Goal: Task Accomplishment & Management: Complete application form

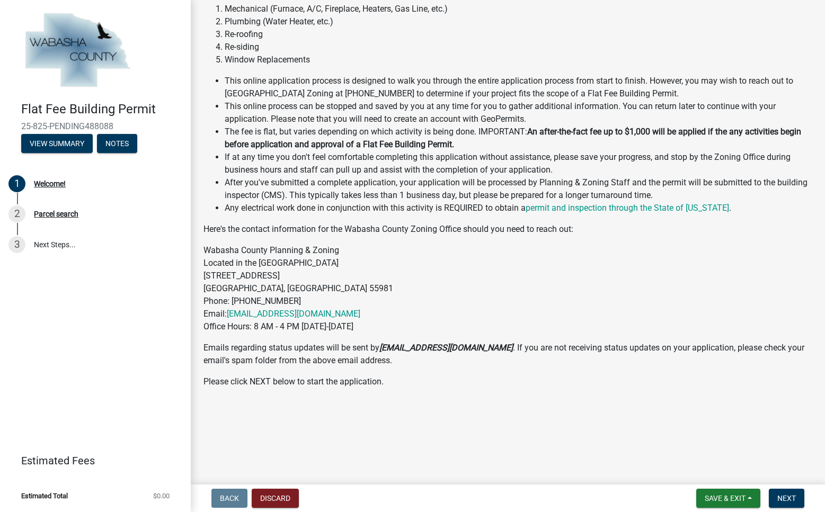
scroll to position [225, 0]
click at [786, 494] on span "Next" at bounding box center [786, 498] width 19 height 8
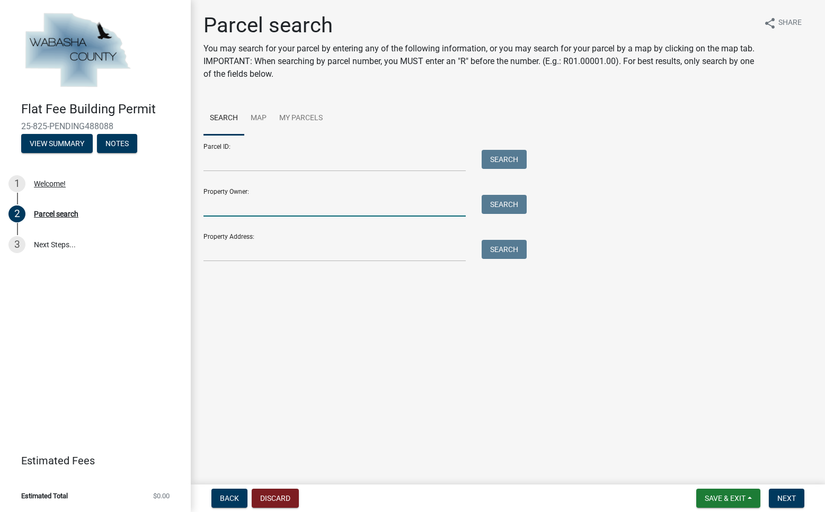
click at [237, 217] on input "Property Owner:" at bounding box center [334, 206] width 262 height 22
click at [214, 262] on input "Property Address:" at bounding box center [334, 251] width 262 height 22
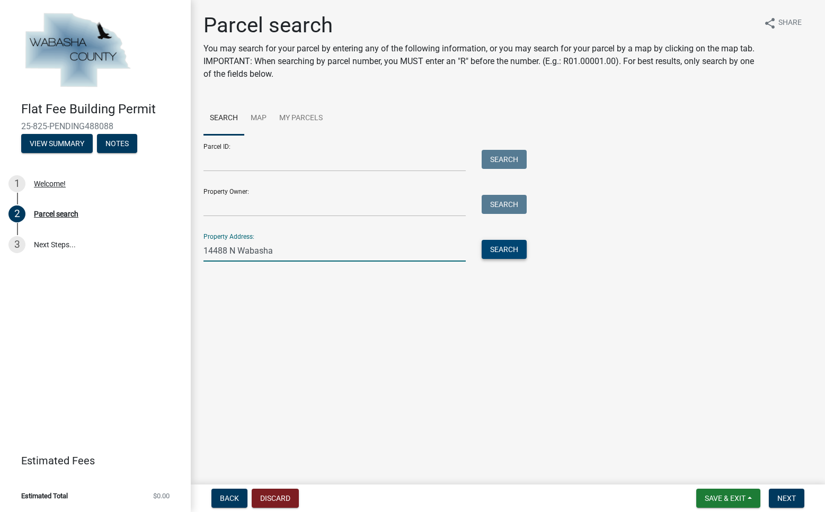
click at [506, 259] on button "Search" at bounding box center [504, 249] width 45 height 19
click at [309, 262] on input "14488 N Wabasha" at bounding box center [334, 251] width 262 height 22
type input "[STREET_ADDRESS]"
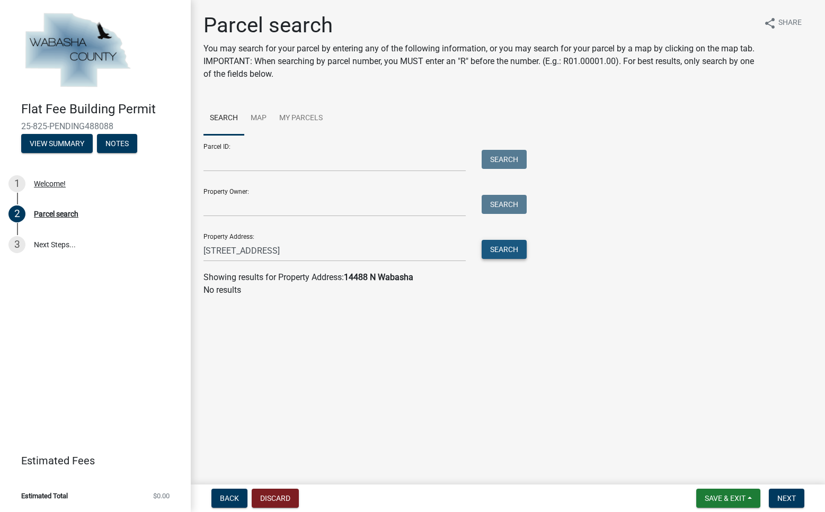
click at [514, 259] on button "Search" at bounding box center [504, 249] width 45 height 19
drag, startPoint x: 436, startPoint y: 283, endPoint x: -39, endPoint y: 280, distance: 475.4
click at [0, 280] on html "Internet Explorer does NOT work with GeoPermits. Get a new browser for more sec…" at bounding box center [412, 256] width 825 height 512
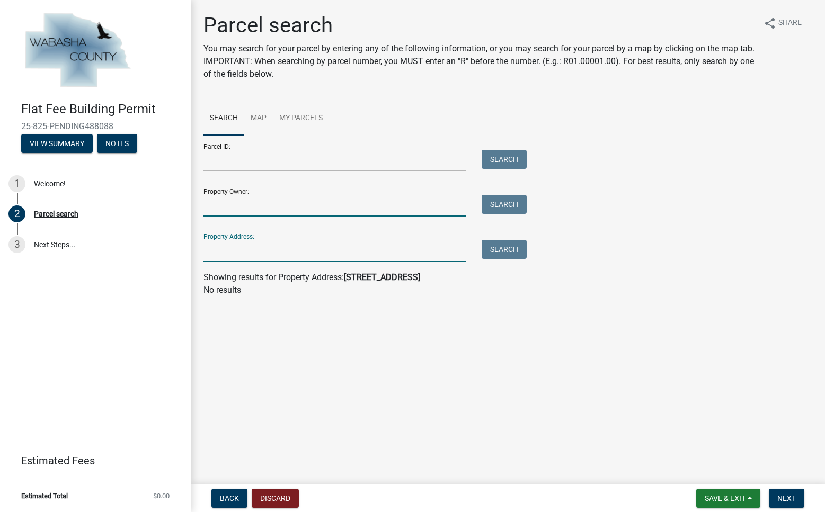
click at [219, 217] on input "Property Owner:" at bounding box center [334, 206] width 262 height 22
type input "[PERSON_NAME]"
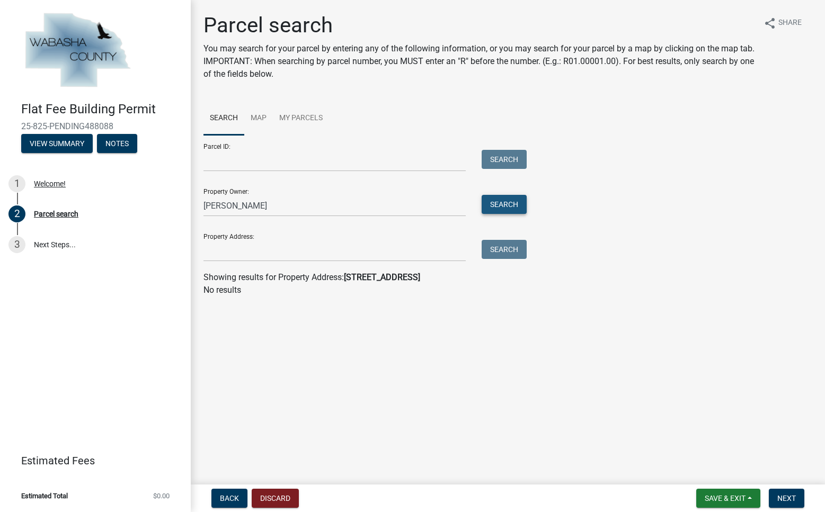
click at [504, 214] on button "Search" at bounding box center [504, 204] width 45 height 19
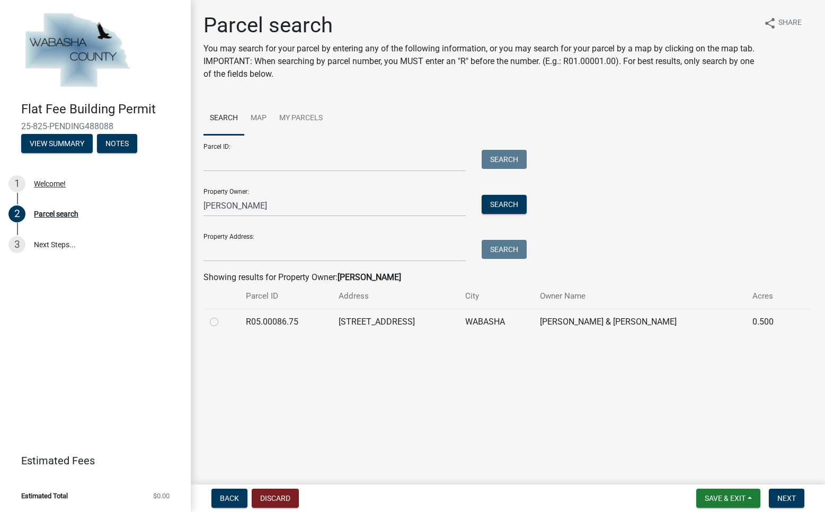
click at [223, 316] on label at bounding box center [223, 316] width 0 height 0
click at [223, 323] on input "radio" at bounding box center [226, 319] width 7 height 7
radio input "true"
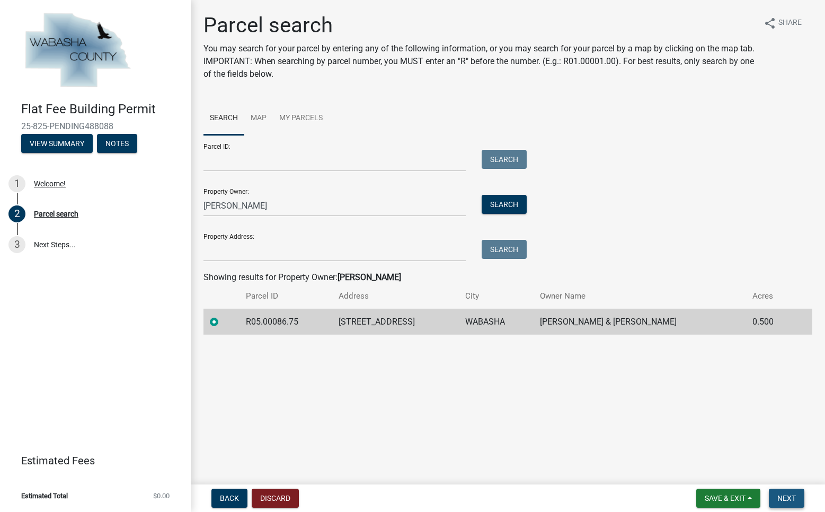
click at [787, 495] on span "Next" at bounding box center [786, 498] width 19 height 8
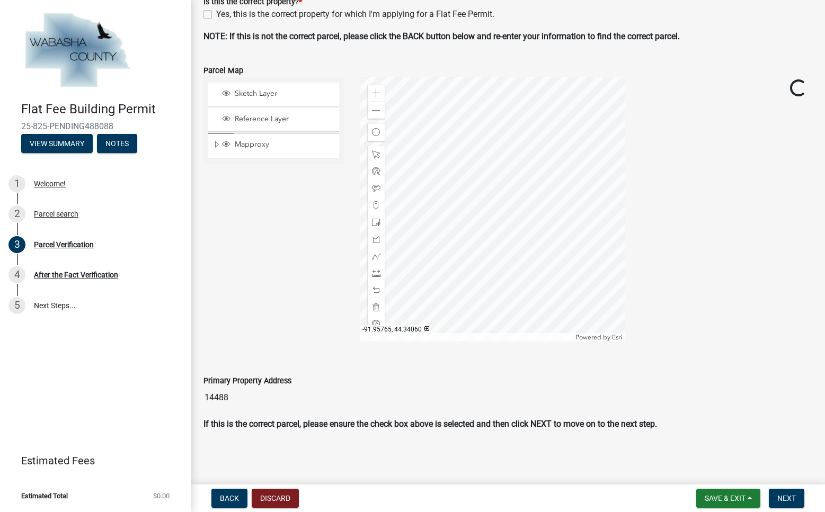
scroll to position [351, 0]
click at [781, 497] on span "Next" at bounding box center [786, 498] width 19 height 8
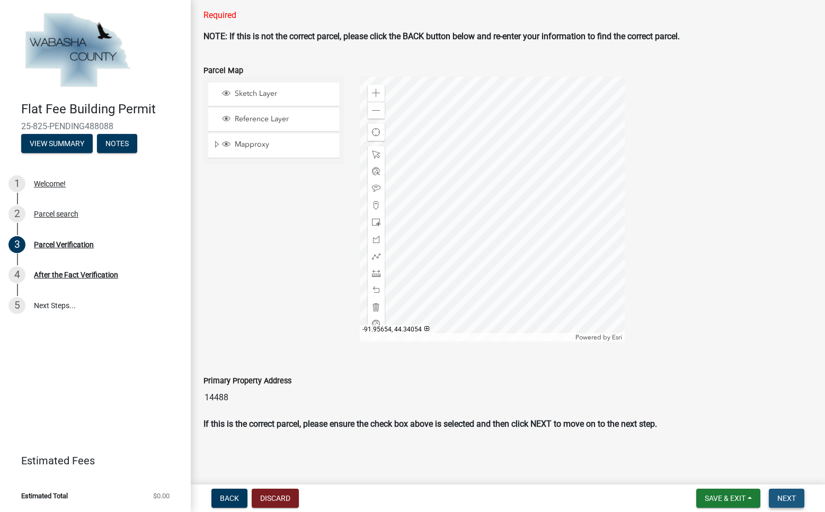
click at [785, 495] on span "Next" at bounding box center [786, 498] width 19 height 8
click at [781, 495] on span "Next" at bounding box center [786, 498] width 19 height 8
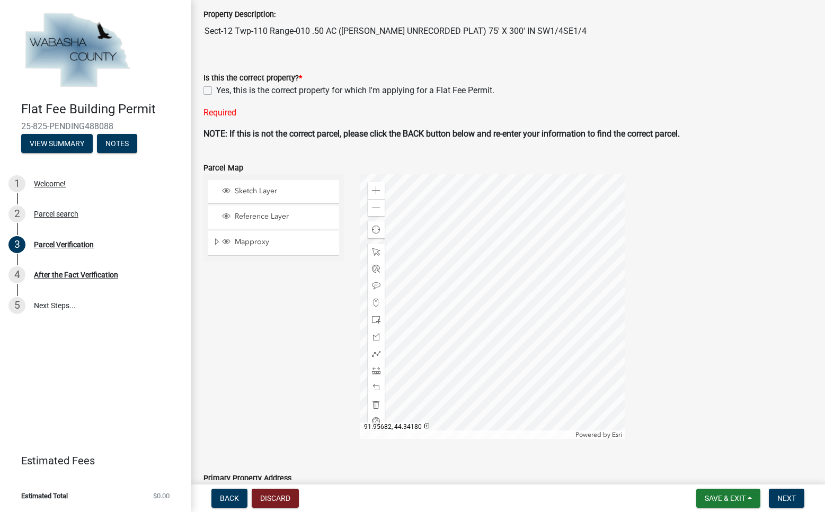
click at [216, 97] on label "Yes, this is the correct property for which I'm applying for a Flat Fee Permit." at bounding box center [355, 90] width 278 height 13
click at [216, 91] on input "Yes, this is the correct property for which I'm applying for a Flat Fee Permit." at bounding box center [219, 87] width 7 height 7
checkbox input "true"
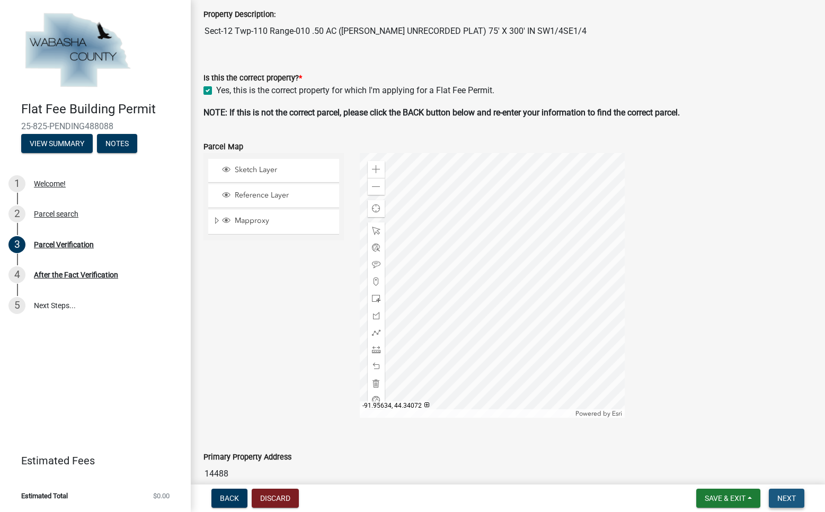
click at [779, 494] on span "Next" at bounding box center [786, 498] width 19 height 8
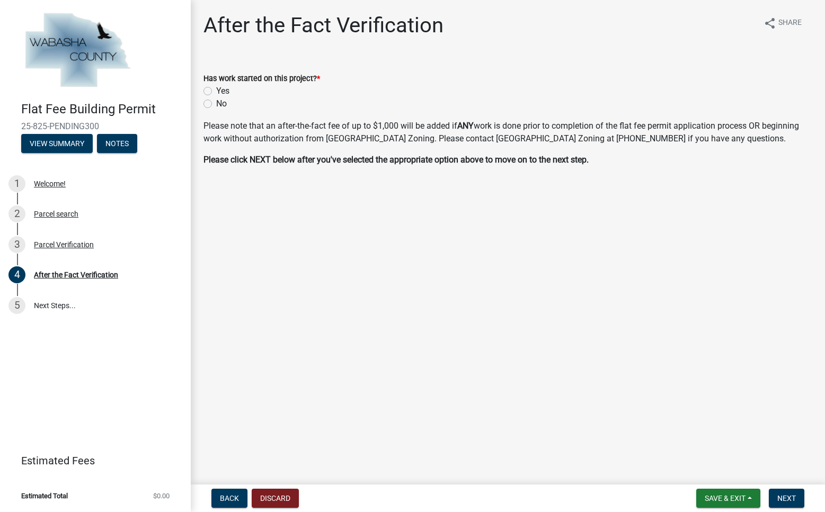
click at [216, 110] on label "No" at bounding box center [221, 104] width 11 height 13
click at [216, 104] on input "No" at bounding box center [219, 101] width 7 height 7
radio input "true"
click at [782, 494] on span "Next" at bounding box center [786, 498] width 19 height 8
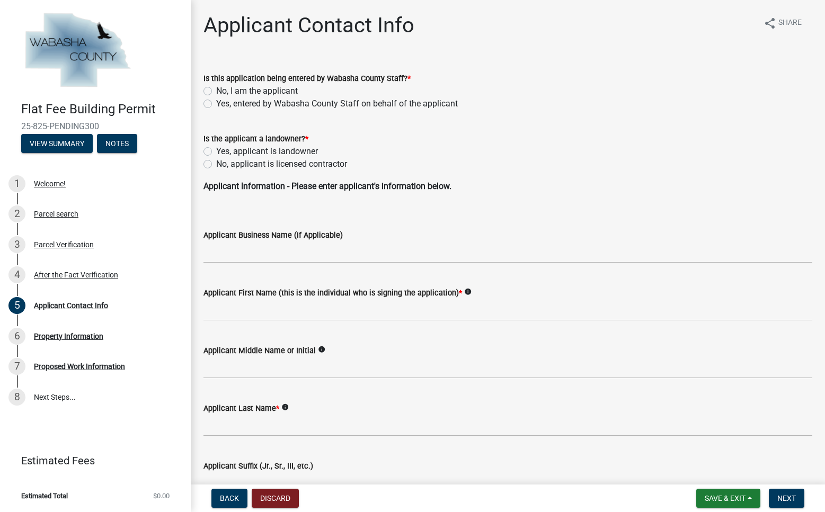
click at [216, 171] on label "No, applicant is licensed contractor" at bounding box center [281, 164] width 131 height 13
click at [216, 165] on input "No, applicant is licensed contractor" at bounding box center [219, 161] width 7 height 7
radio input "true"
click at [216, 98] on label "No, I am the applicant" at bounding box center [257, 91] width 82 height 13
click at [216, 92] on input "No, I am the applicant" at bounding box center [219, 88] width 7 height 7
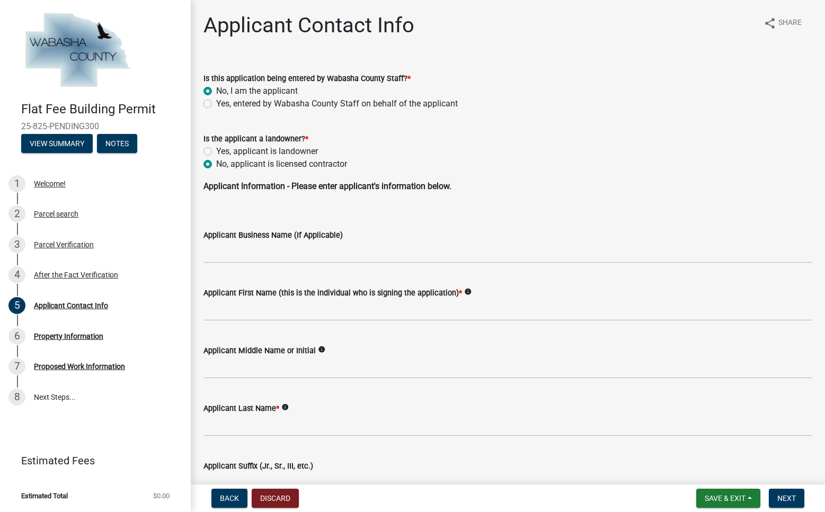
radio input "true"
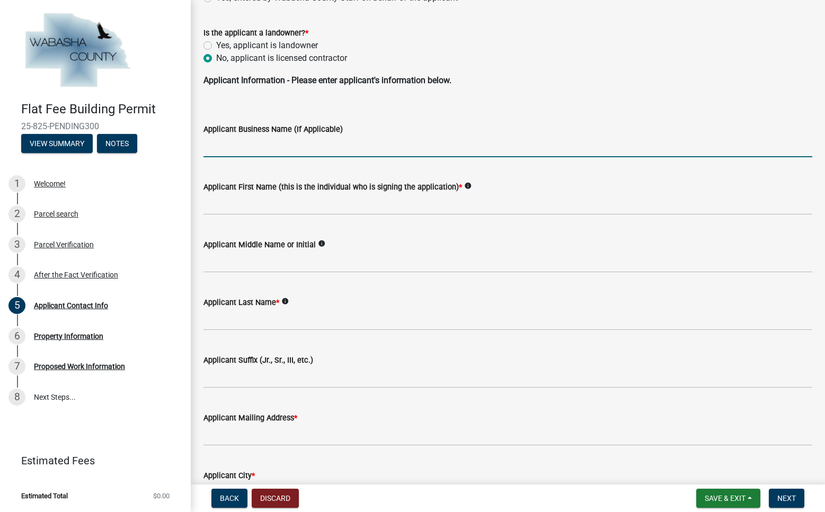
click at [247, 157] on input "Applicant Business Name (If Applicable)" at bounding box center [507, 147] width 609 height 22
type input "Sunny Solar LLC"
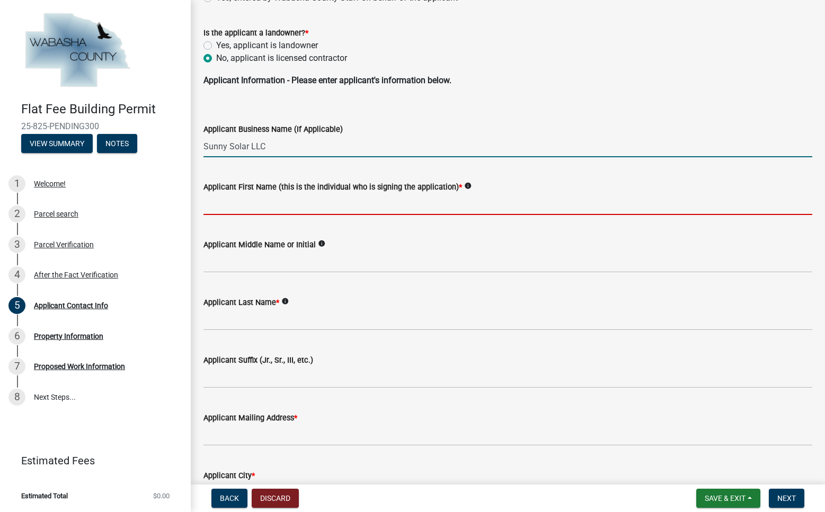
type input "Phil"
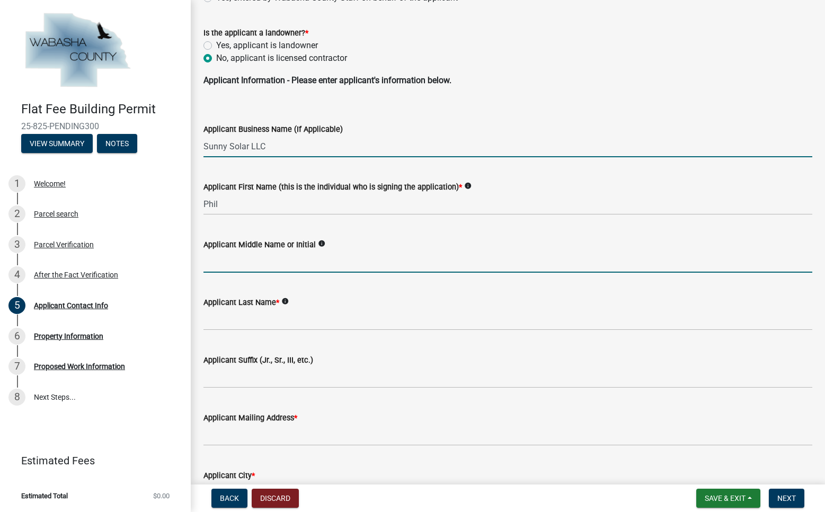
type input "D"
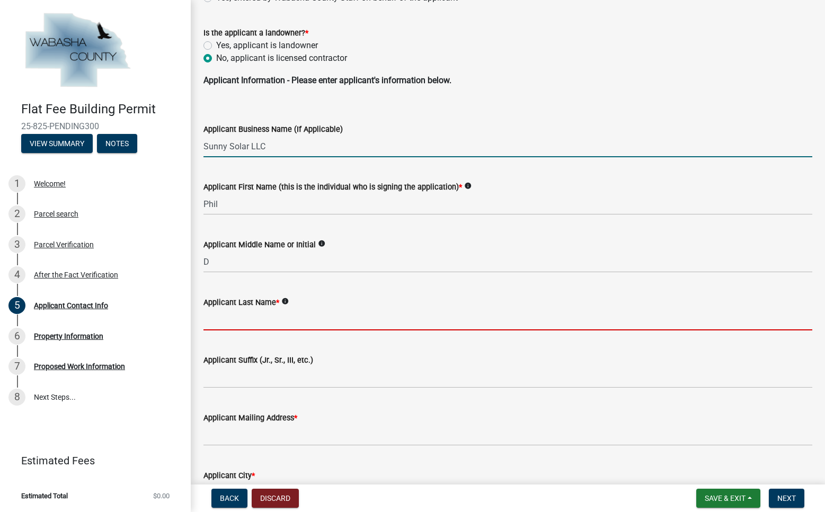
type input "[PERSON_NAME]"
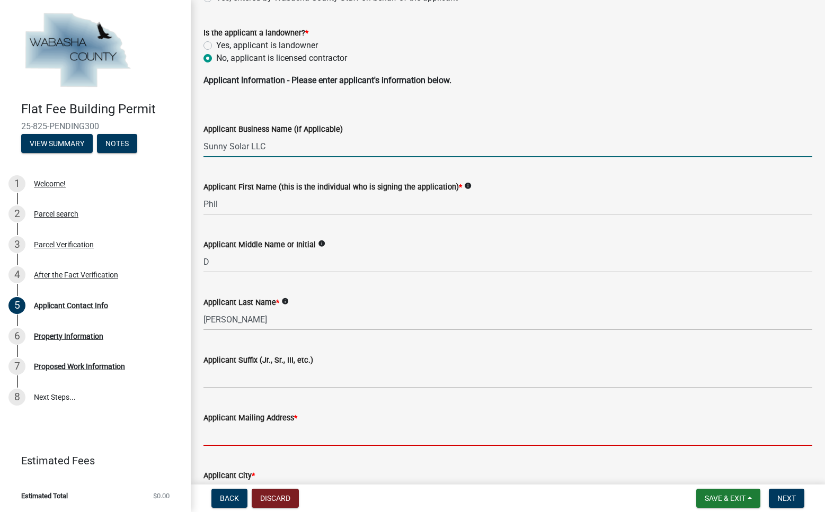
type input "[STREET_ADDRESS]"
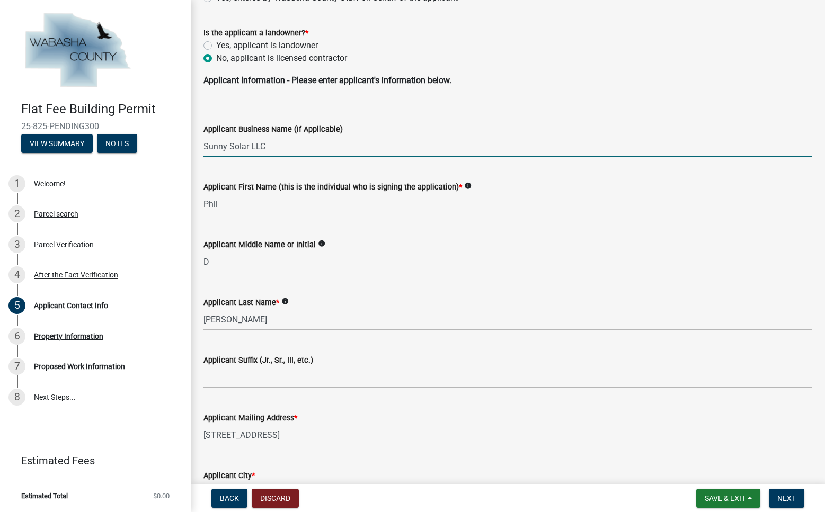
type input "[GEOGRAPHIC_DATA]"
type input "55112"
type input "[PHONE_NUMBER]"
type input "[EMAIL_ADDRESS][DOMAIN_NAME]"
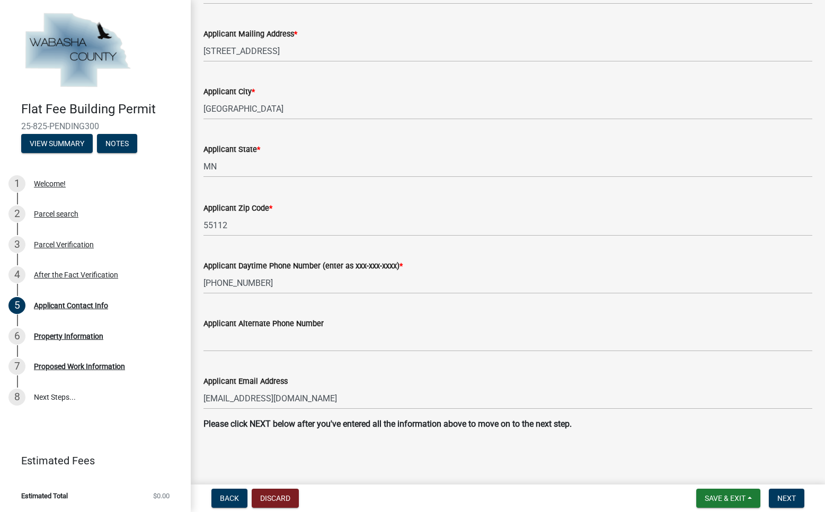
scroll to position [606, 0]
click at [781, 495] on span "Next" at bounding box center [786, 498] width 19 height 8
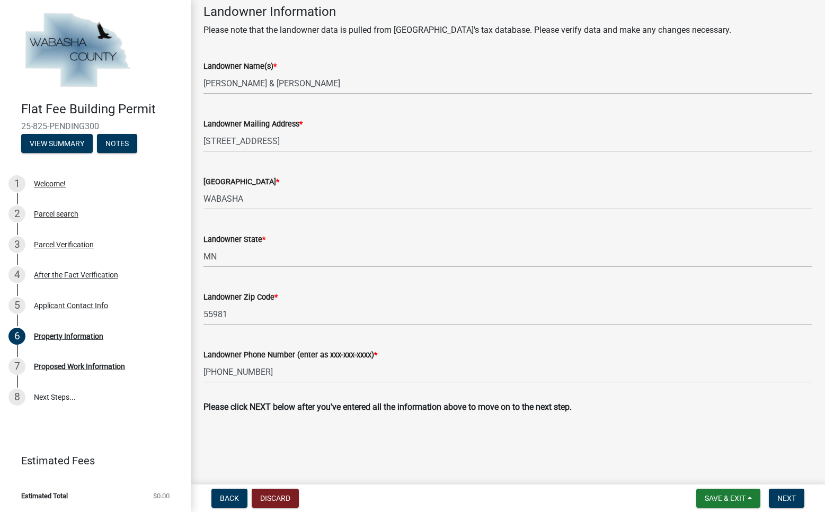
scroll to position [433, 0]
click at [784, 495] on span "Next" at bounding box center [786, 498] width 19 height 8
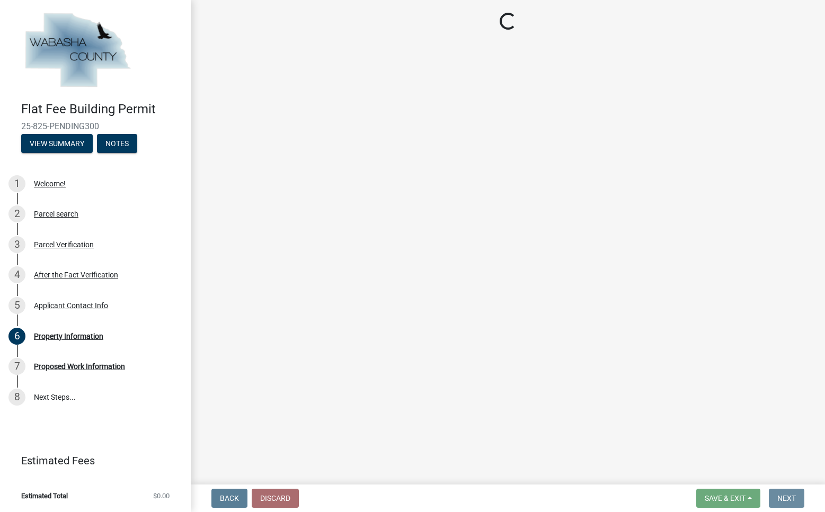
scroll to position [0, 0]
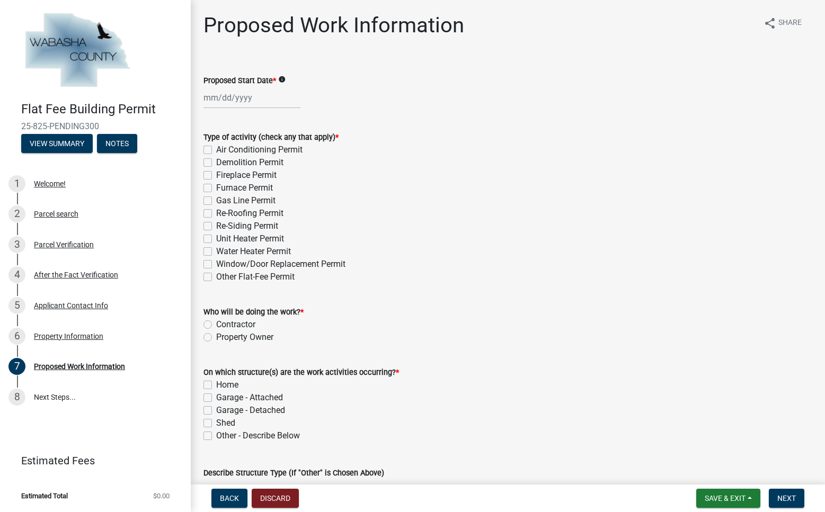
select select "10"
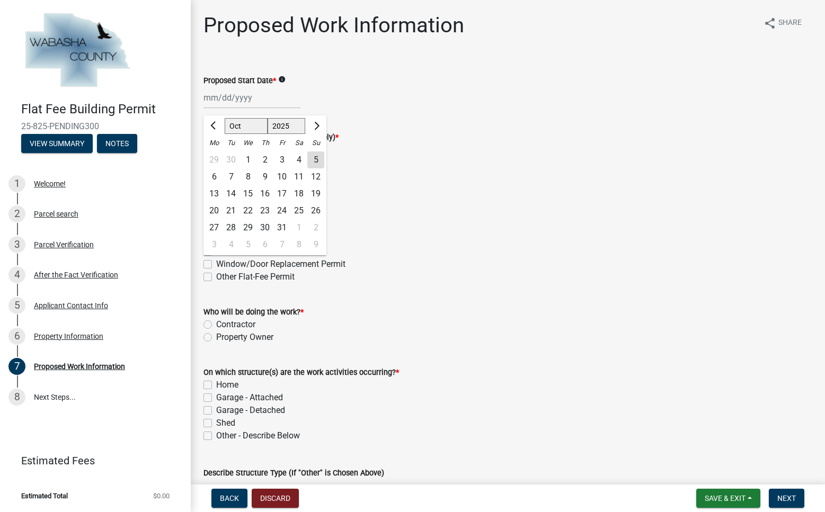
click at [261, 106] on div "Apr May Jun [DATE] Aug Sep Oct Nov [DATE] 2026 Mo Tu We Th Fr Sa Su 29 30 1 2 3…" at bounding box center [251, 98] width 97 height 22
click at [273, 185] on div "9" at bounding box center [264, 177] width 17 height 17
type input "[DATE]"
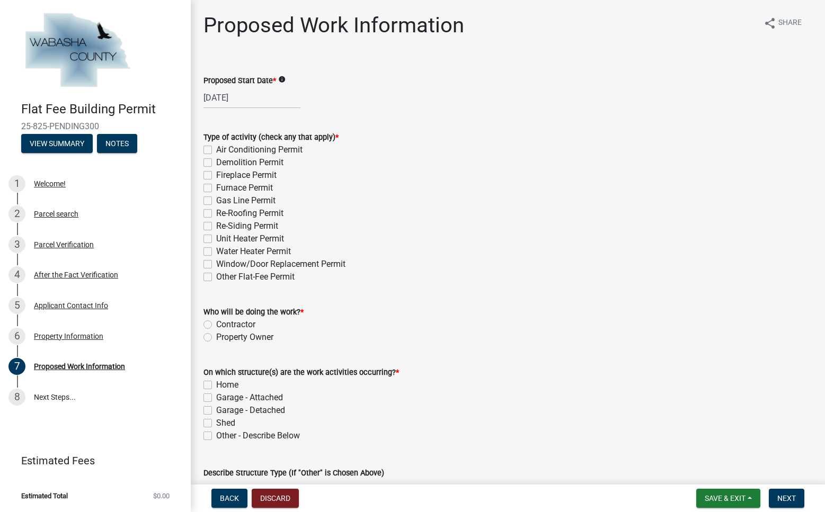
scroll to position [106, 0]
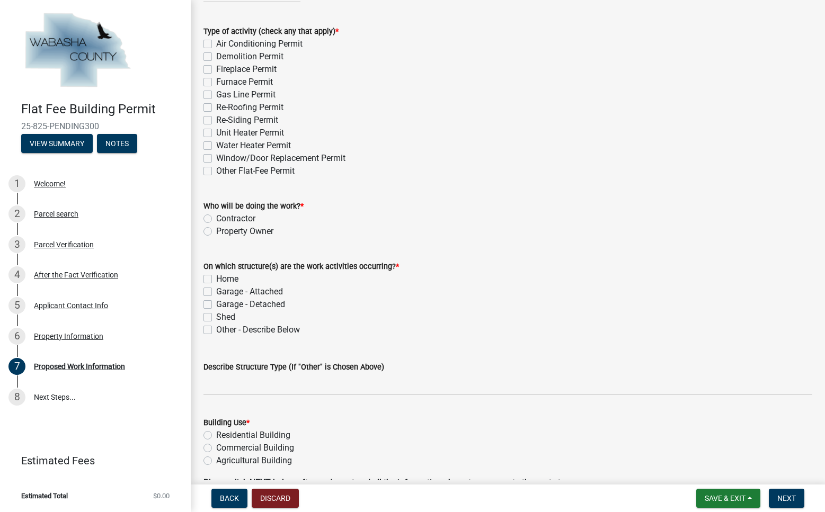
click at [216, 225] on label "Contractor" at bounding box center [235, 219] width 39 height 13
click at [216, 219] on input "Contractor" at bounding box center [219, 216] width 7 height 7
radio input "true"
click at [216, 286] on label "Home" at bounding box center [227, 279] width 22 height 13
click at [216, 280] on input "Home" at bounding box center [219, 276] width 7 height 7
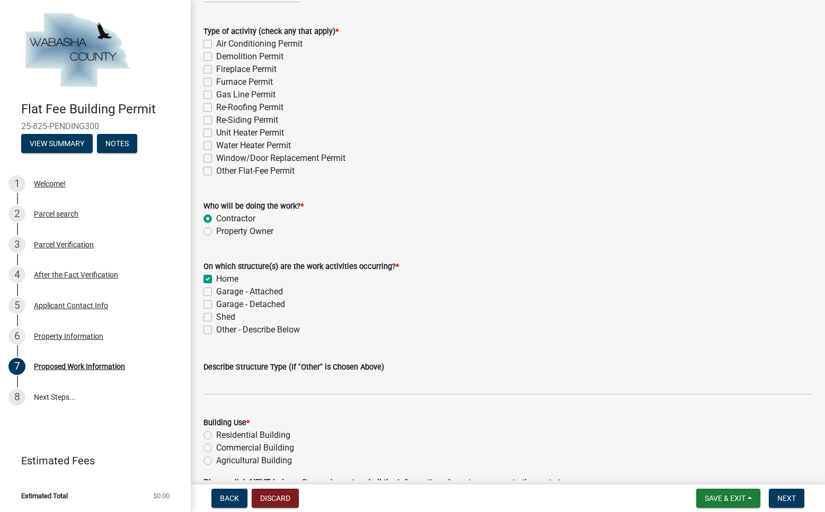
checkbox input "true"
checkbox input "false"
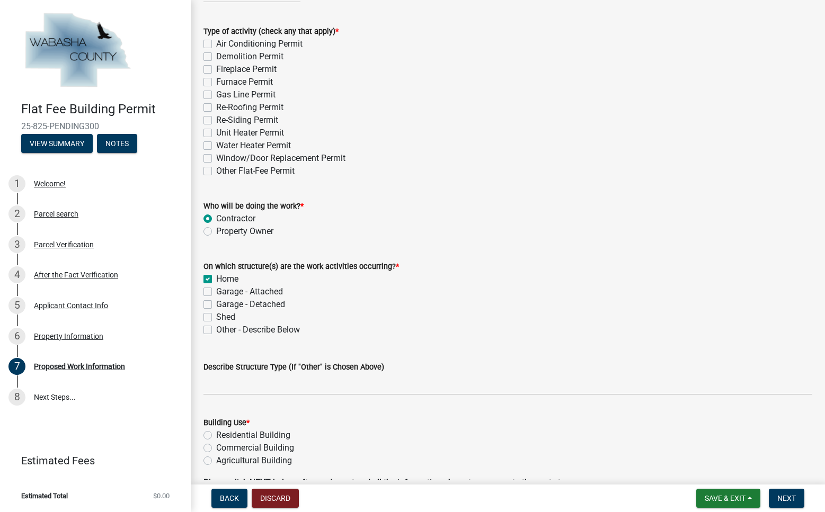
click at [216, 298] on label "Garage - Attached" at bounding box center [249, 292] width 67 height 13
click at [216, 293] on input "Garage - Attached" at bounding box center [219, 289] width 7 height 7
checkbox input "true"
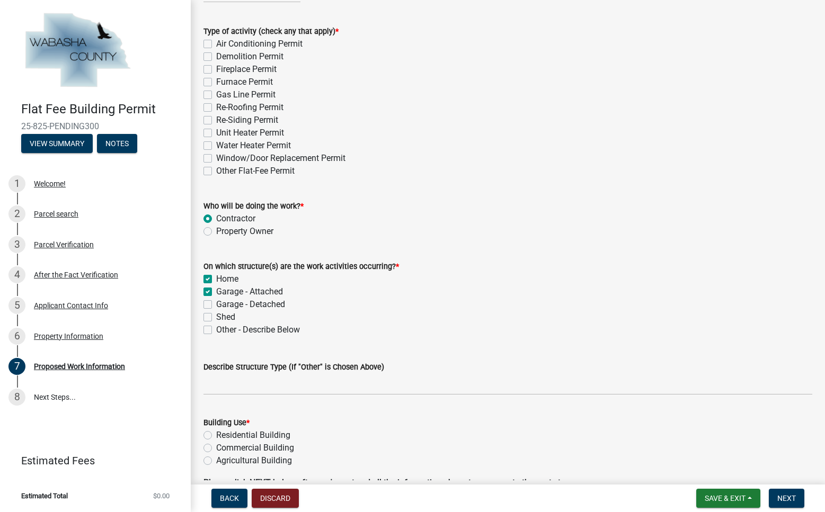
checkbox input "false"
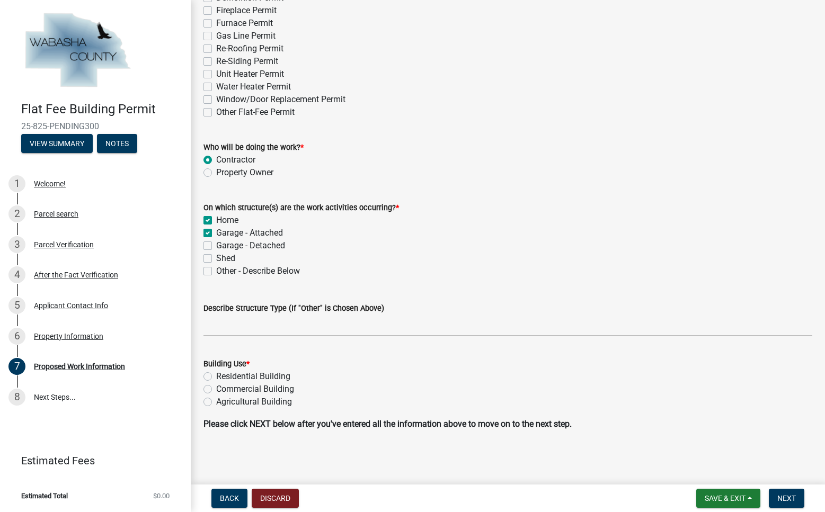
drag, startPoint x: 210, startPoint y: 396, endPoint x: 323, endPoint y: 366, distance: 117.4
click at [216, 383] on label "Residential Building" at bounding box center [253, 376] width 74 height 13
click at [216, 377] on input "Residential Building" at bounding box center [219, 373] width 7 height 7
radio input "true"
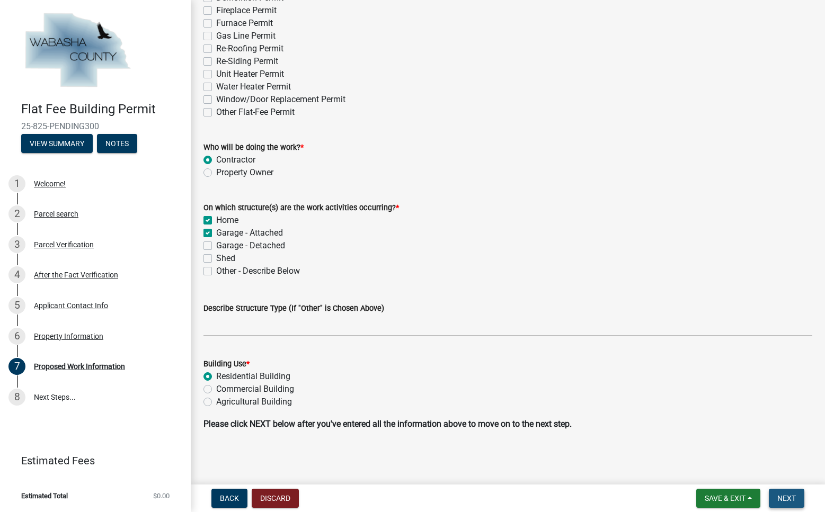
click at [785, 497] on span "Next" at bounding box center [786, 498] width 19 height 8
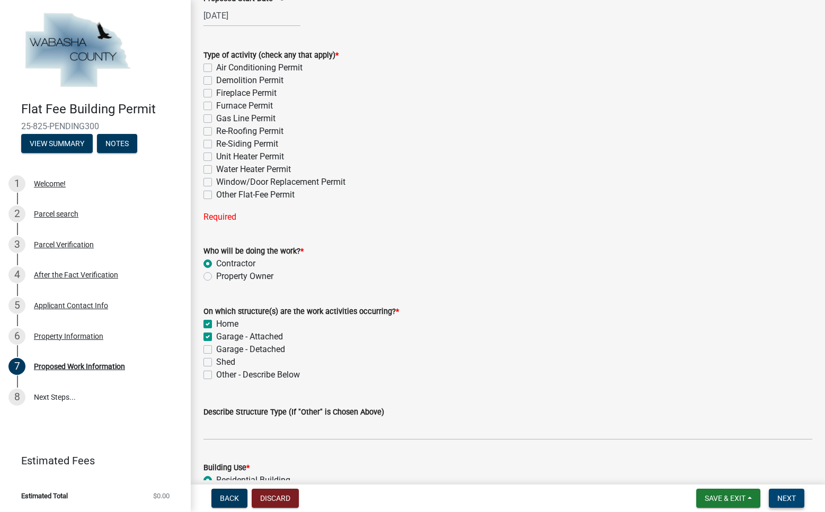
scroll to position [29, 0]
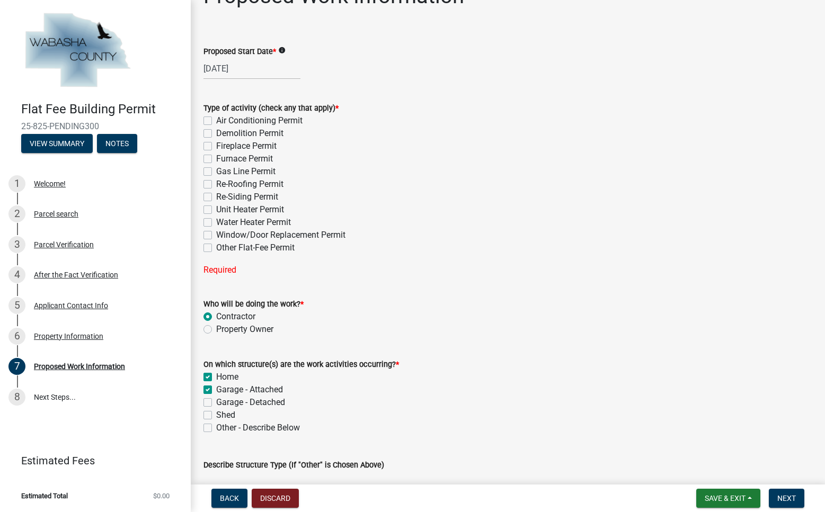
click at [216, 191] on label "Re-Roofing Permit" at bounding box center [249, 184] width 67 height 13
click at [216, 185] on input "Re-Roofing Permit" at bounding box center [219, 181] width 7 height 7
checkbox input "true"
checkbox input "false"
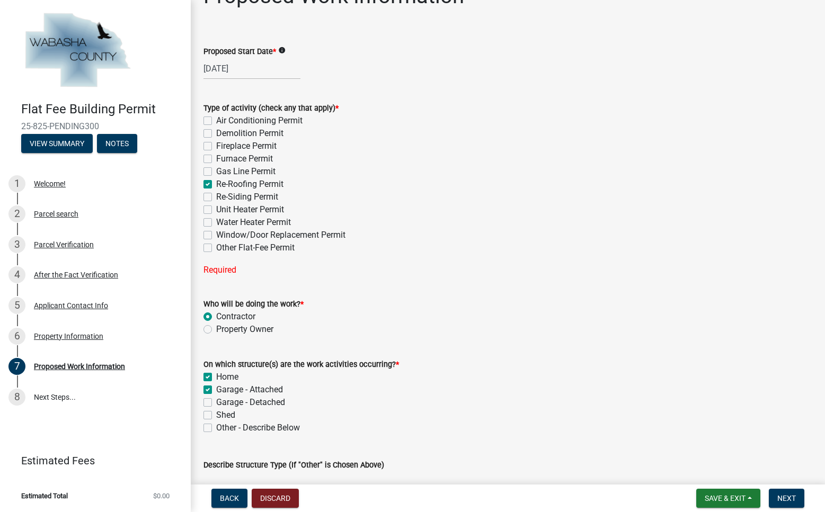
checkbox input "false"
checkbox input "true"
checkbox input "false"
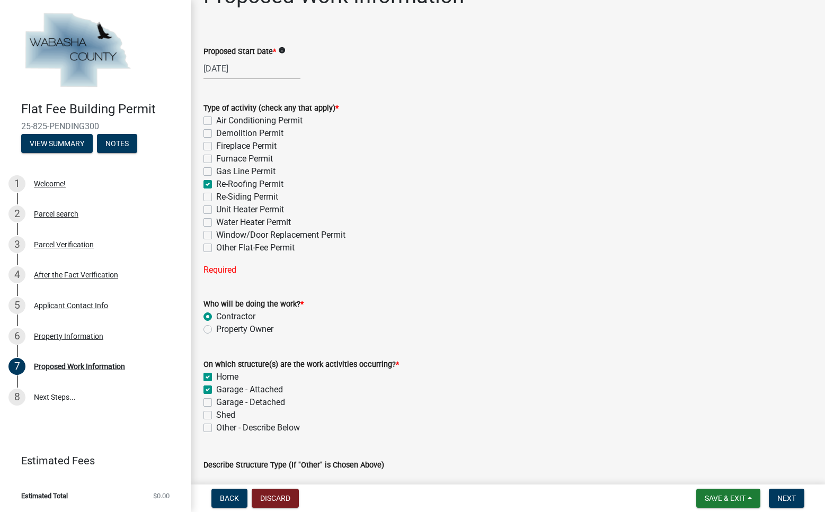
checkbox input "false"
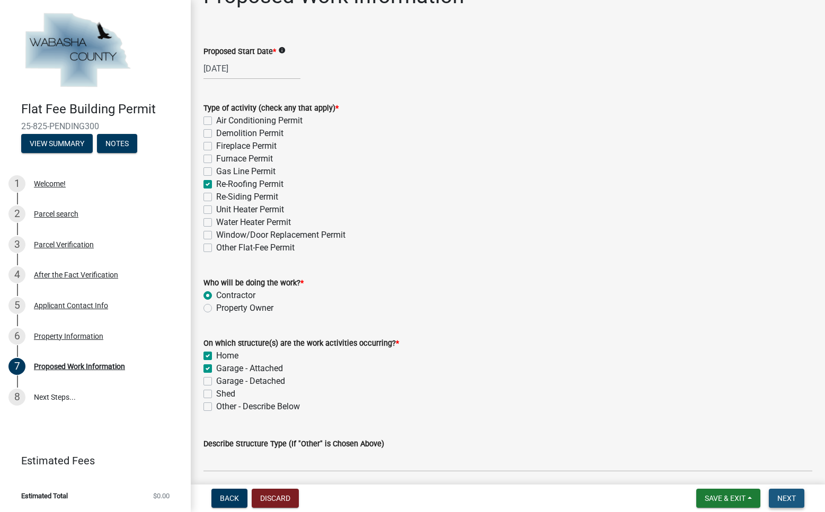
click at [781, 495] on span "Next" at bounding box center [786, 498] width 19 height 8
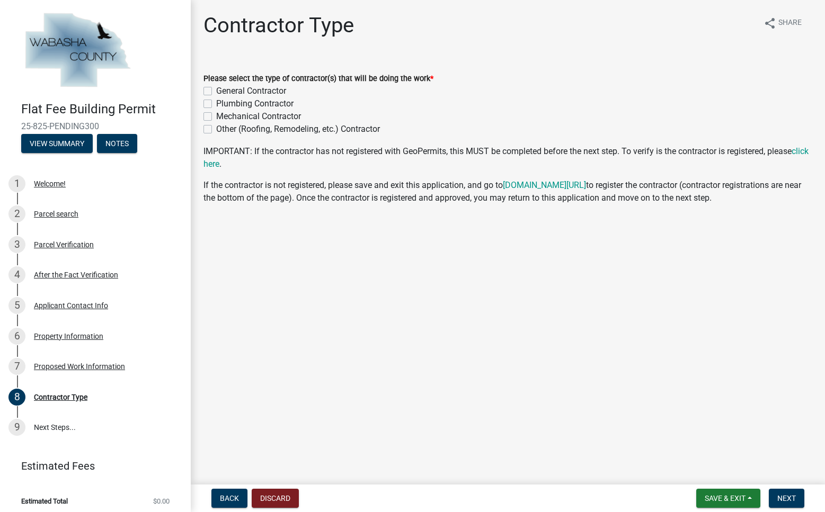
click at [216, 98] on label "General Contractor" at bounding box center [251, 91] width 70 height 13
click at [216, 92] on input "General Contractor" at bounding box center [219, 88] width 7 height 7
checkbox input "true"
checkbox input "false"
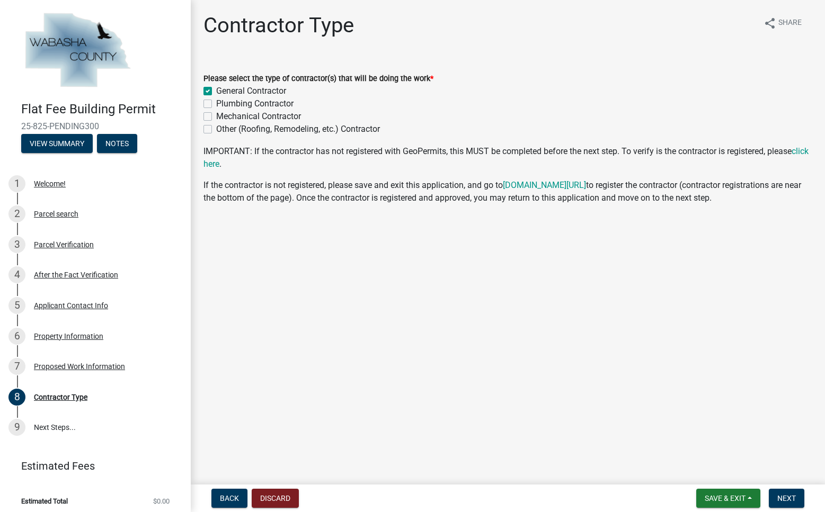
checkbox input "false"
click at [782, 494] on span "Next" at bounding box center [786, 498] width 19 height 8
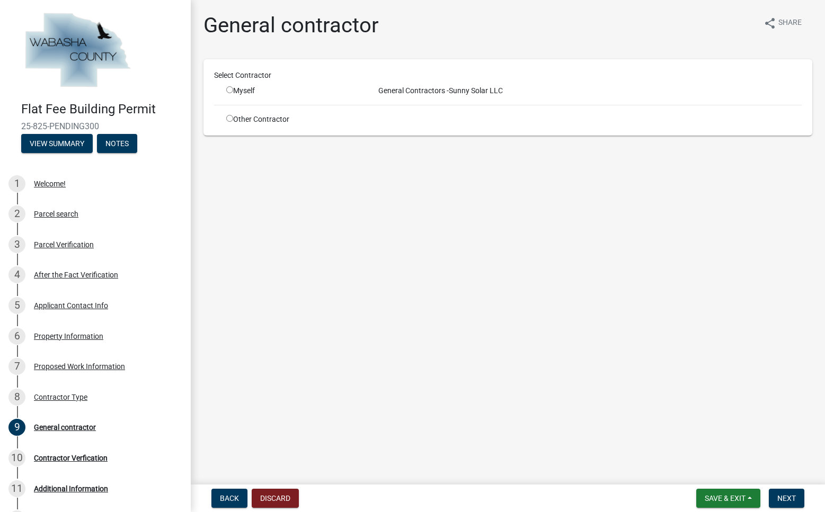
click at [232, 93] on input "radio" at bounding box center [229, 89] width 7 height 7
radio input "true"
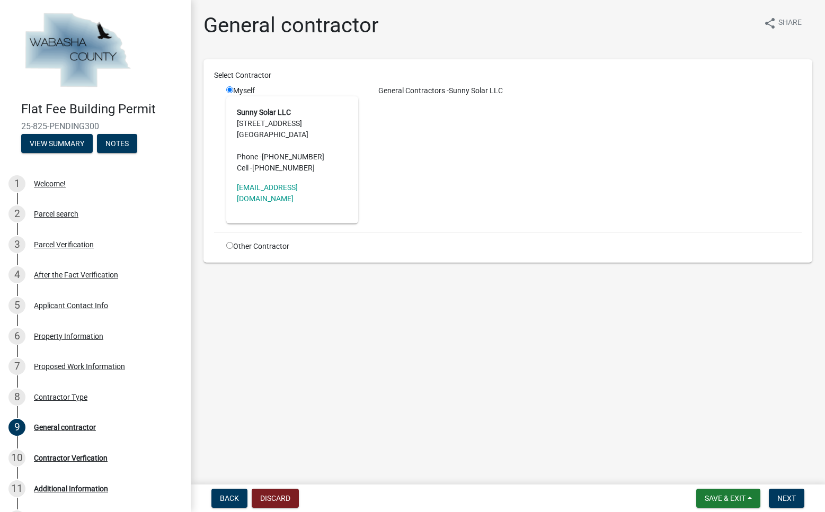
click at [458, 376] on main "General contractor share Share Select Contractor Myself Sunny Solar LLC [STREET…" at bounding box center [508, 240] width 634 height 481
click at [661, 193] on div "General Contractors - Sunny Solar LLC" at bounding box center [588, 154] width 444 height 138
click at [297, 145] on address "Sunny Solar LLC [STREET_ADDRESS] Phone - [PHONE_NUMBER] Cell - [PHONE_NUMBER]" at bounding box center [292, 140] width 111 height 67
click at [787, 494] on span "Next" at bounding box center [786, 498] width 19 height 8
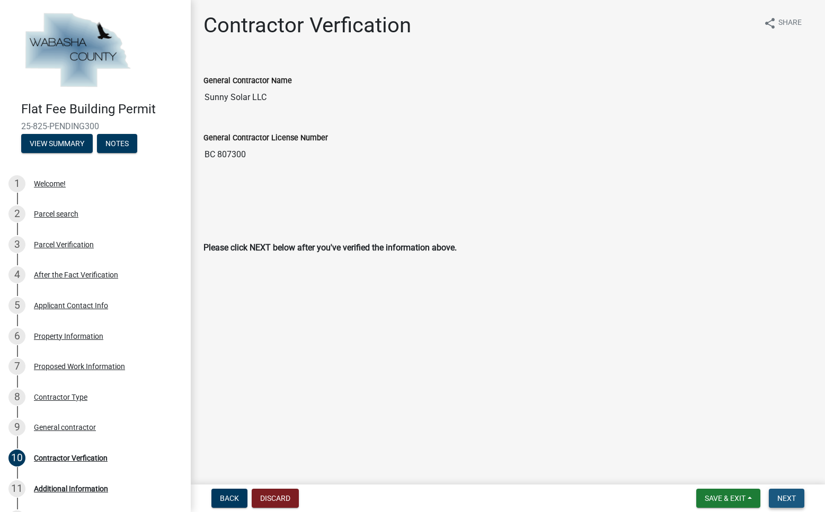
click at [785, 494] on span "Next" at bounding box center [786, 498] width 19 height 8
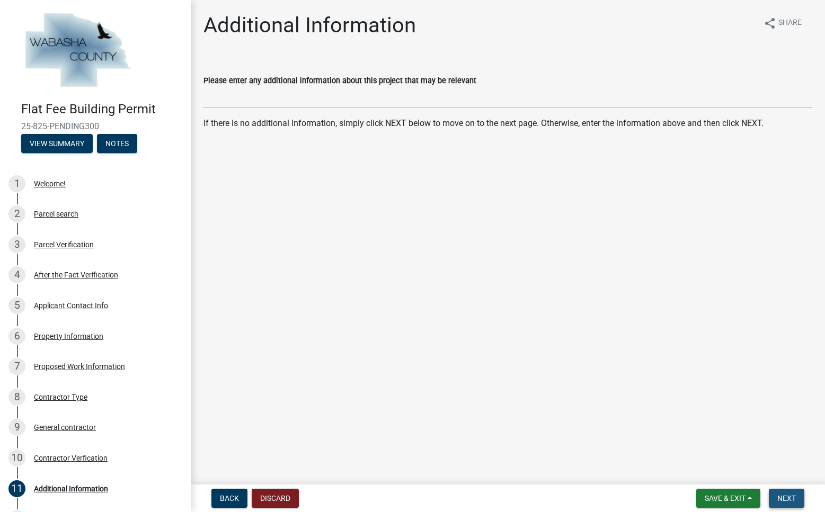
click at [781, 495] on span "Next" at bounding box center [786, 498] width 19 height 8
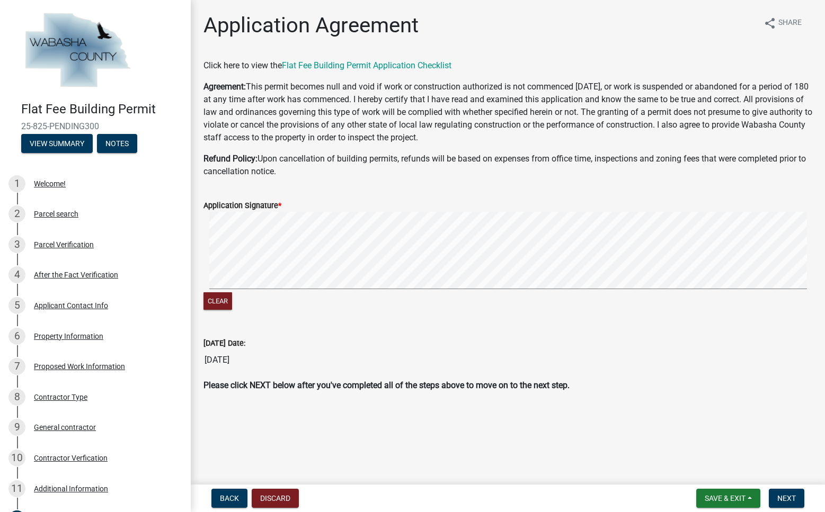
scroll to position [16, 0]
click at [784, 495] on span "Next" at bounding box center [786, 498] width 19 height 8
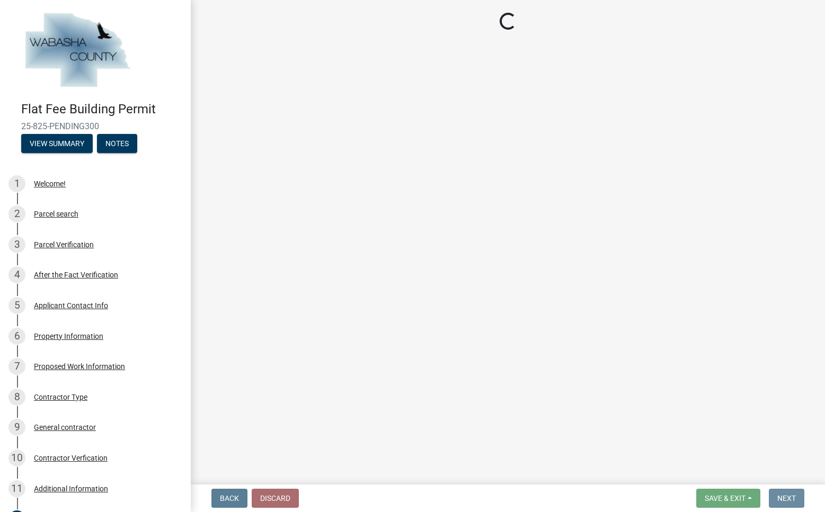
scroll to position [0, 0]
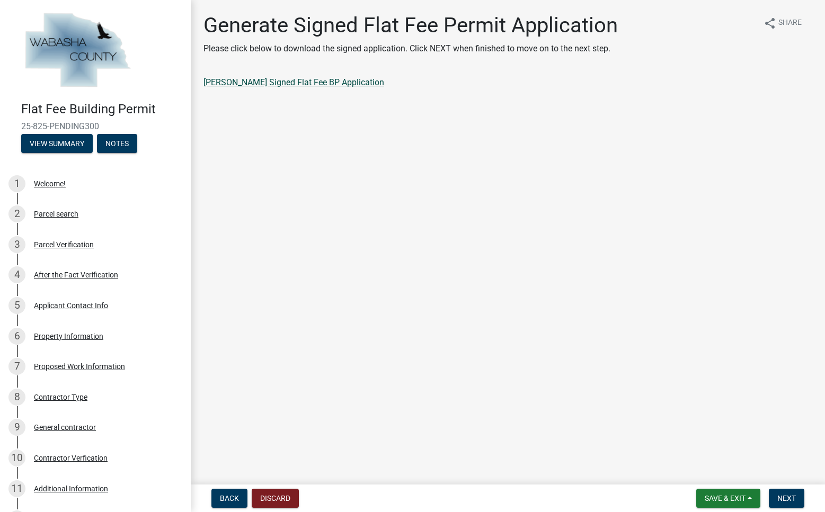
click at [270, 87] on link "[PERSON_NAME] Signed Flat Fee BP Application" at bounding box center [293, 82] width 181 height 10
click at [781, 495] on span "Next" at bounding box center [786, 498] width 19 height 8
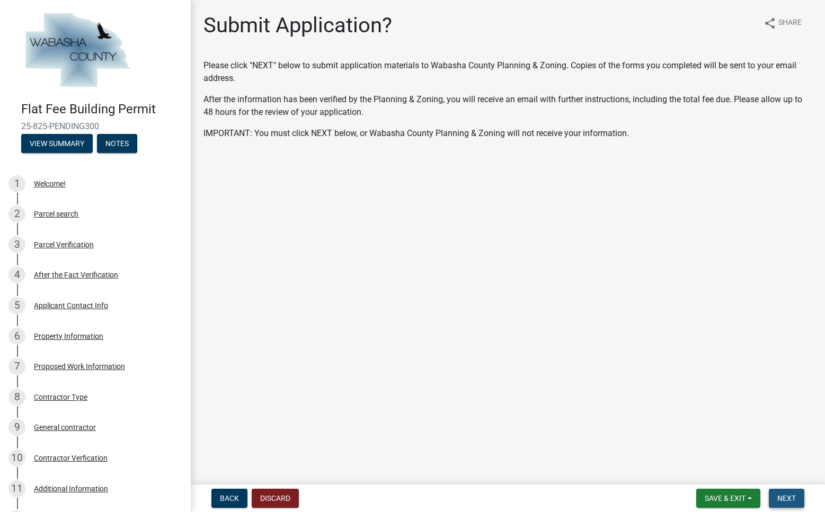
click at [777, 494] on span "Next" at bounding box center [786, 498] width 19 height 8
